Goal: Task Accomplishment & Management: Manage account settings

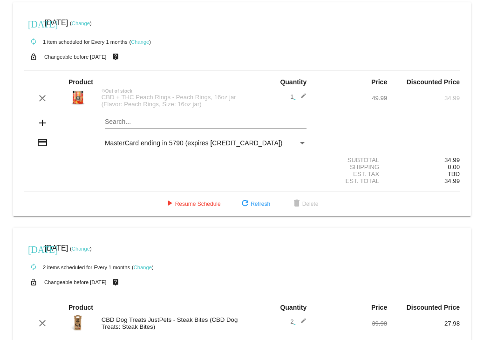
click at [90, 22] on link "Change" at bounding box center [81, 24] width 18 height 6
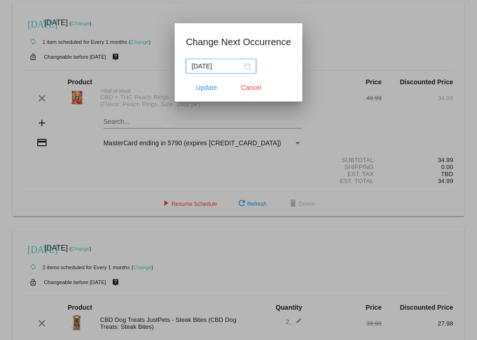
click at [245, 66] on div "[DATE]" at bounding box center [221, 66] width 59 height 10
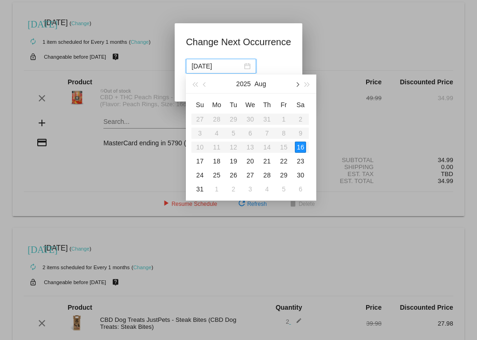
click at [299, 82] on button "button" at bounding box center [297, 84] width 10 height 19
click at [219, 142] on div "15" at bounding box center [216, 147] width 11 height 11
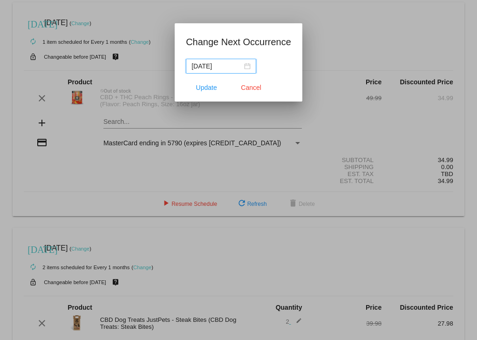
click at [226, 68] on input "[DATE]" at bounding box center [217, 66] width 51 height 10
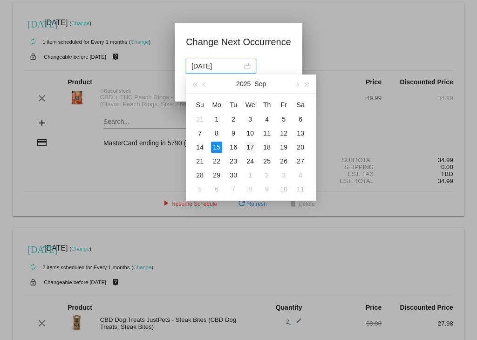
click at [251, 145] on div "17" at bounding box center [250, 147] width 11 height 11
type input "[DATE]"
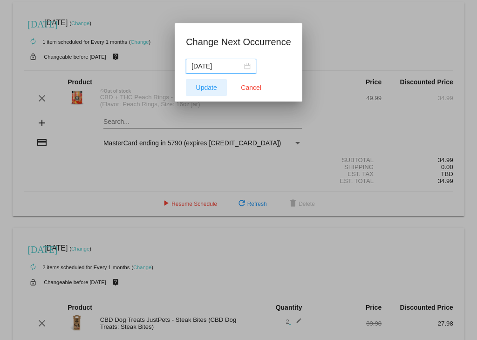
click at [205, 86] on span "Update" at bounding box center [206, 87] width 21 height 7
